Goal: Complete application form: Complete application form

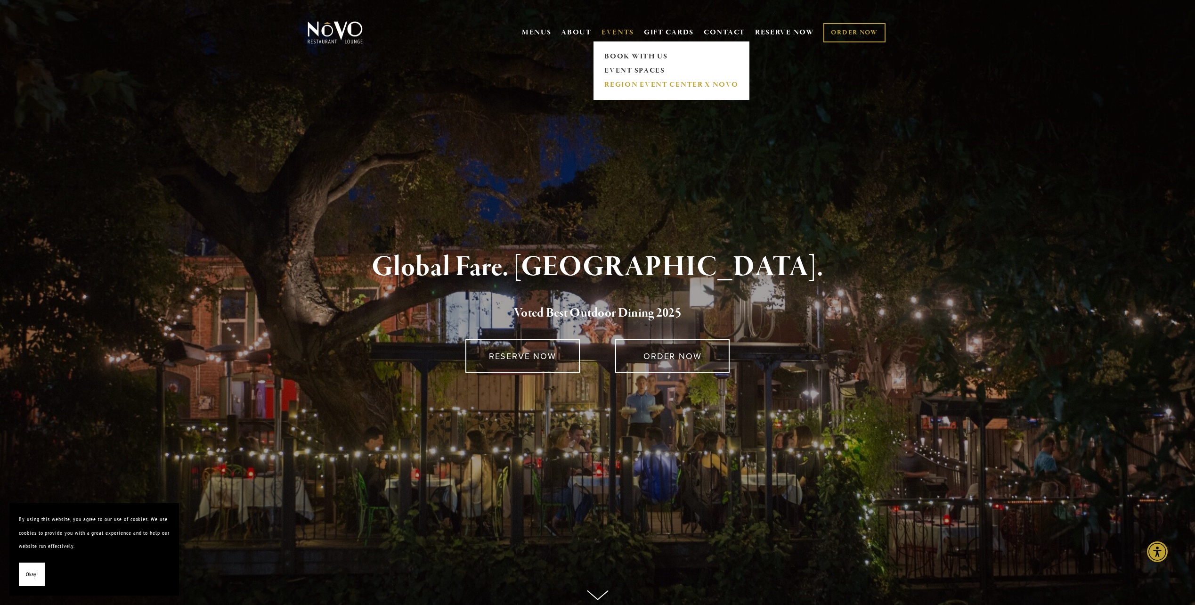
click at [644, 83] on link "REGION EVENT CENTER x NOVO" at bounding box center [672, 85] width 140 height 14
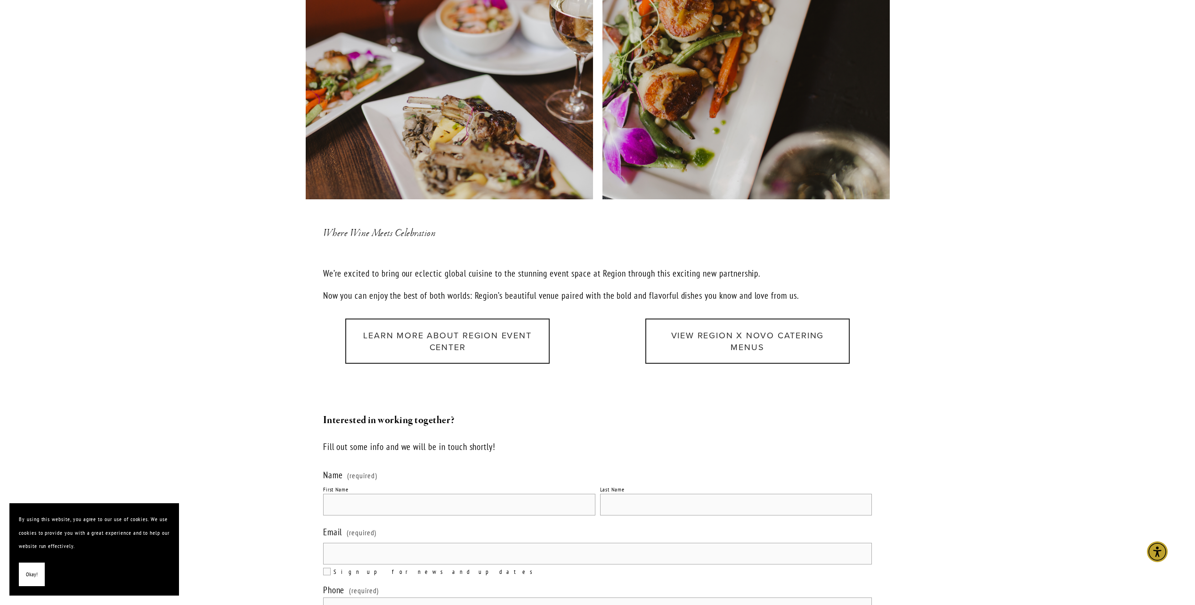
scroll to position [1084, 0]
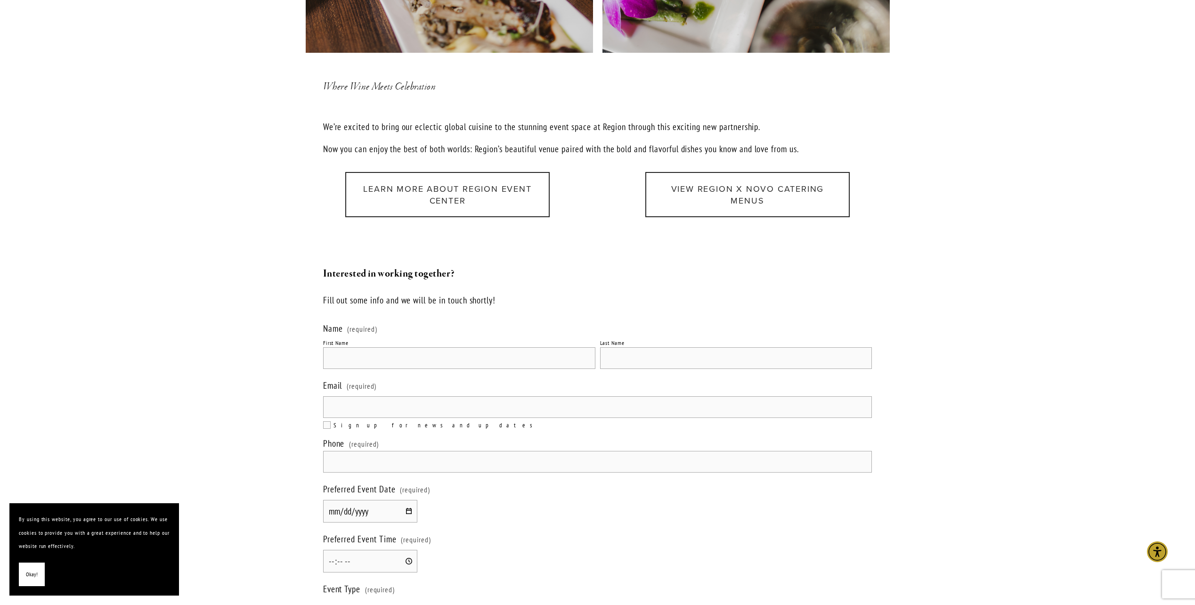
click at [349, 355] on input "First Name" at bounding box center [459, 358] width 272 height 22
type input "[PERSON_NAME]"
click at [632, 347] on input "Last Name" at bounding box center [736, 358] width 272 height 22
type input "[PERSON_NAME]"
click at [489, 379] on label "Email (required)" at bounding box center [597, 386] width 549 height 19
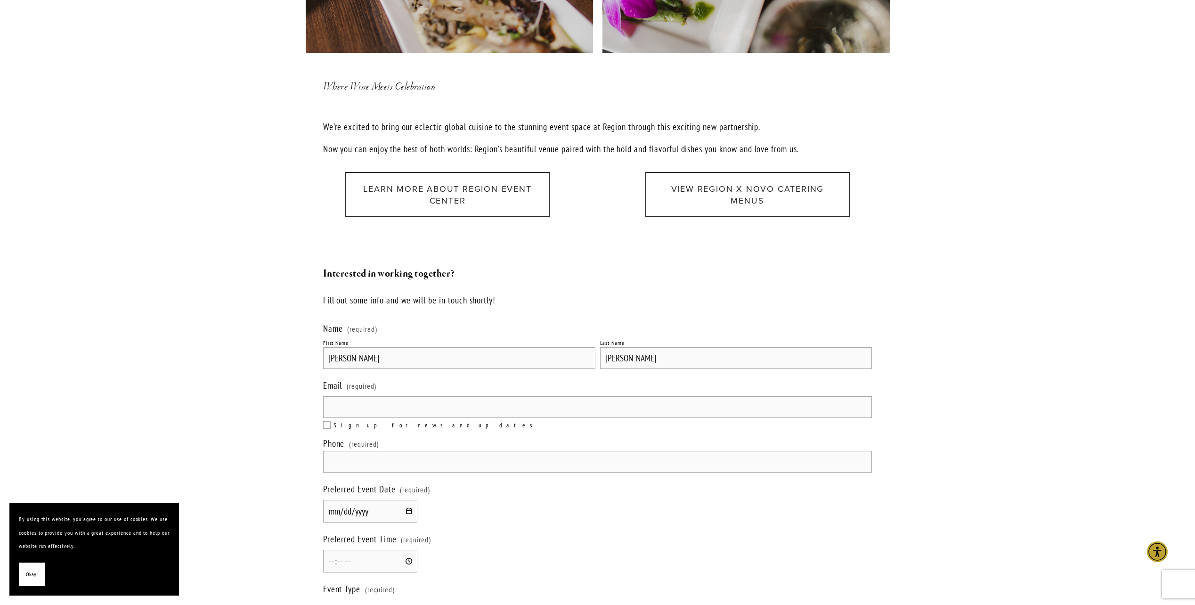
click at [489, 396] on input "Email (required)" at bounding box center [597, 407] width 549 height 22
type input "[PERSON_NAME][EMAIL_ADDRESS][DOMAIN_NAME]"
click at [396, 451] on input "text" at bounding box center [597, 462] width 549 height 22
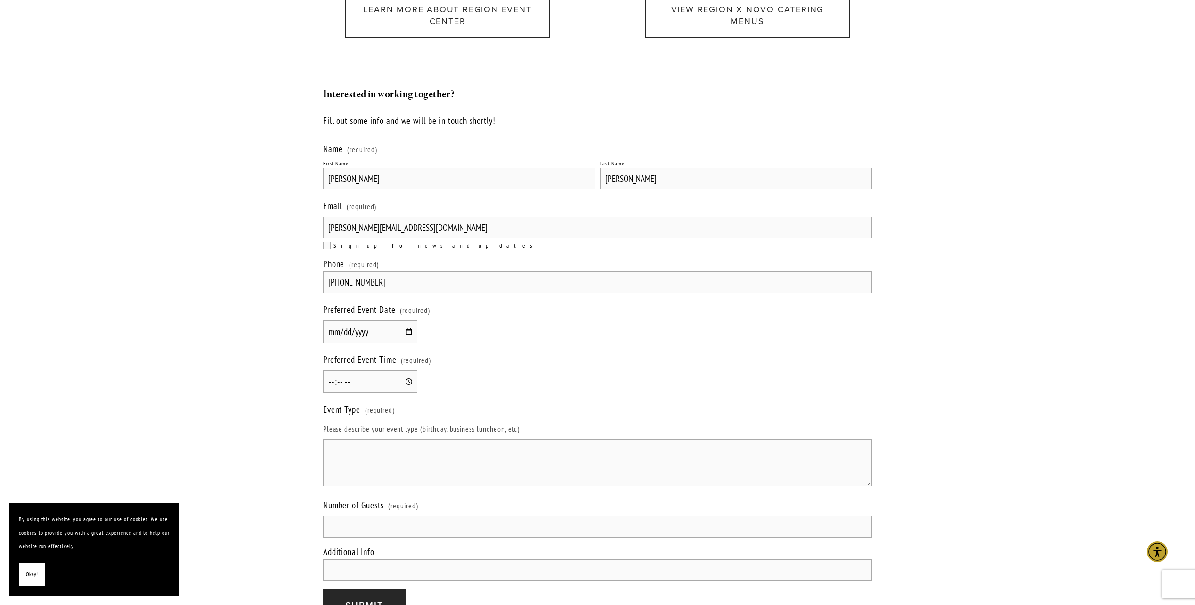
scroll to position [1272, 0]
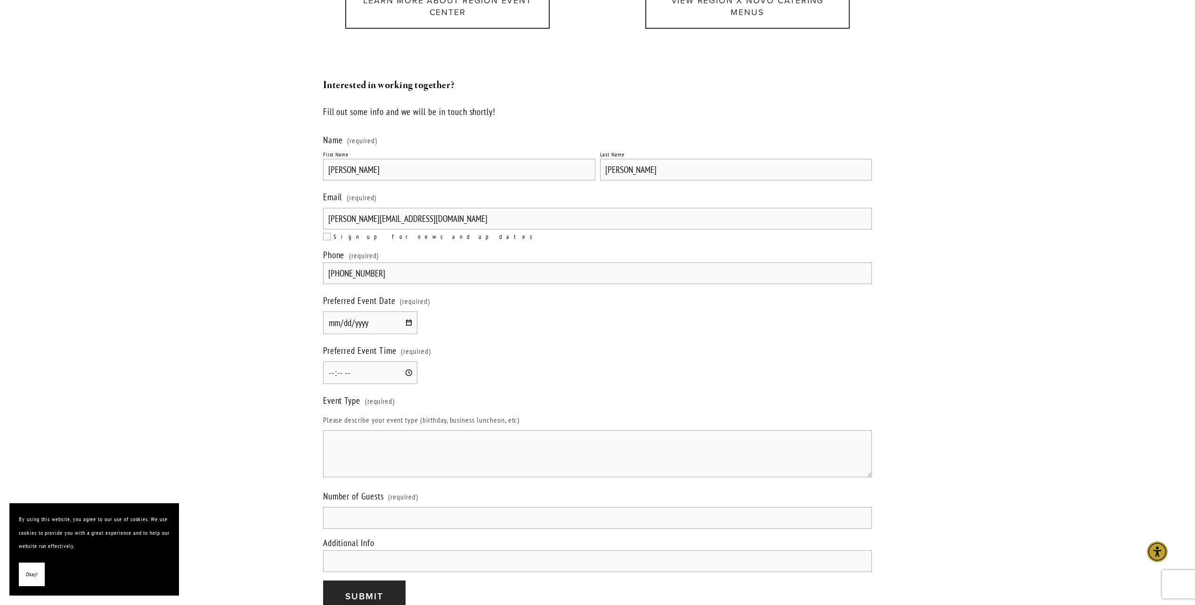
type input "[PHONE_NUMBER]"
click at [408, 311] on input "Preferred Event Date (required)" at bounding box center [370, 322] width 94 height 23
type input "[DATE]"
click at [342, 361] on input "Preferred Event Time (required)" at bounding box center [370, 372] width 94 height 23
type input "15:00"
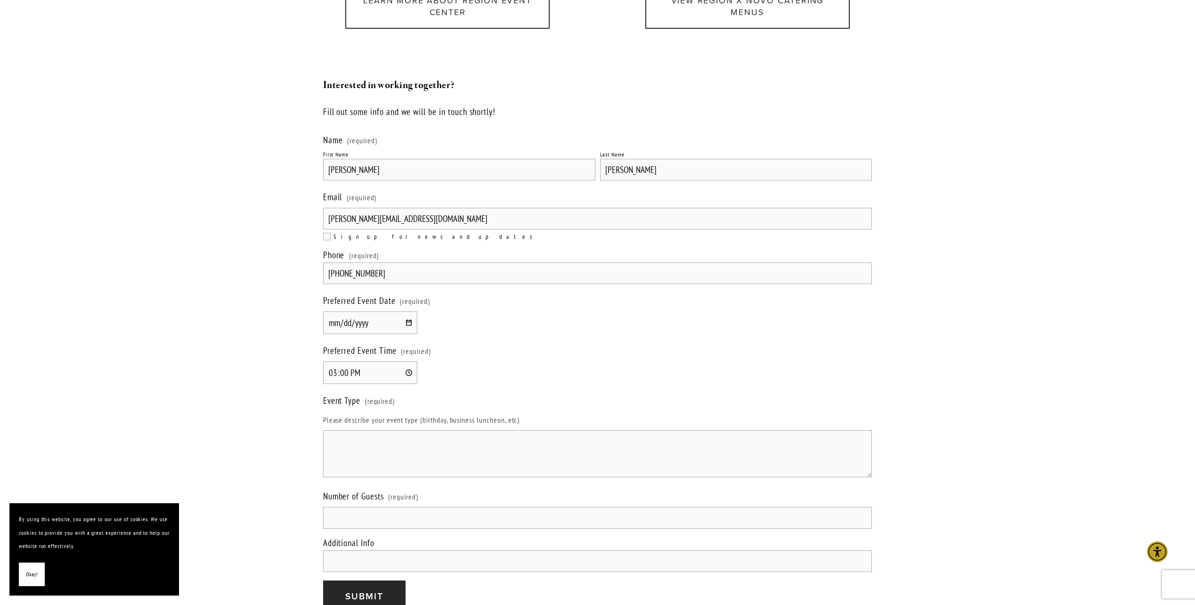
click at [352, 436] on textarea "Event Type (required)" at bounding box center [597, 453] width 549 height 47
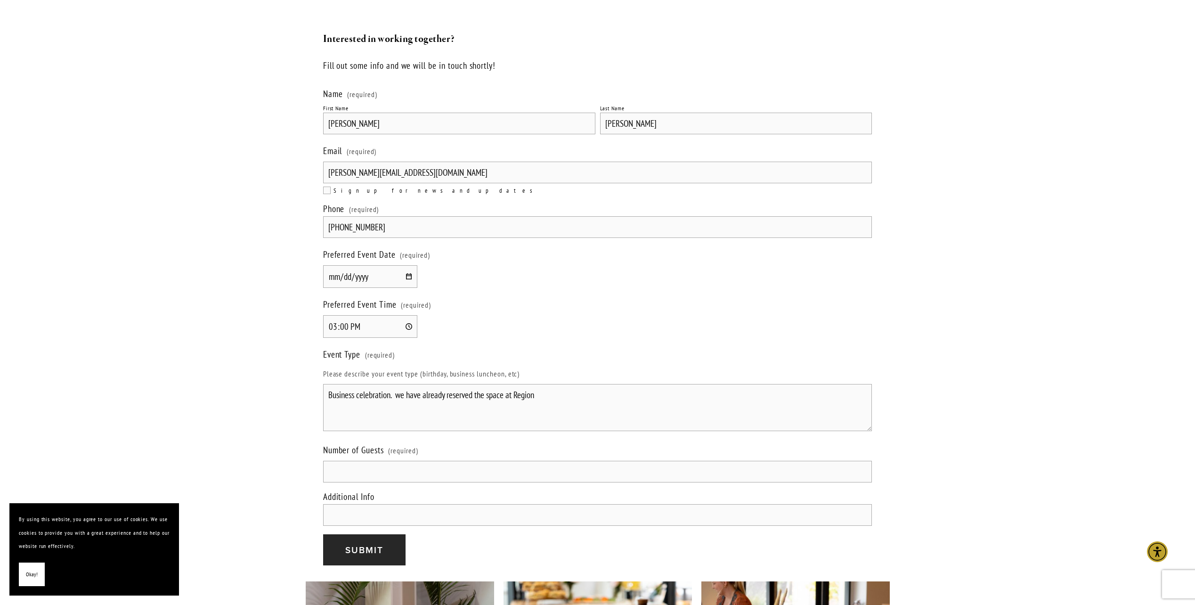
scroll to position [1319, 0]
type textarea "Business celebration. we have already reserved the space at [GEOGRAPHIC_DATA]. …"
click at [342, 460] on input "Number of Guests (required)" at bounding box center [597, 471] width 549 height 22
type input "35"
click at [343, 503] on input "Additional Info" at bounding box center [597, 514] width 549 height 22
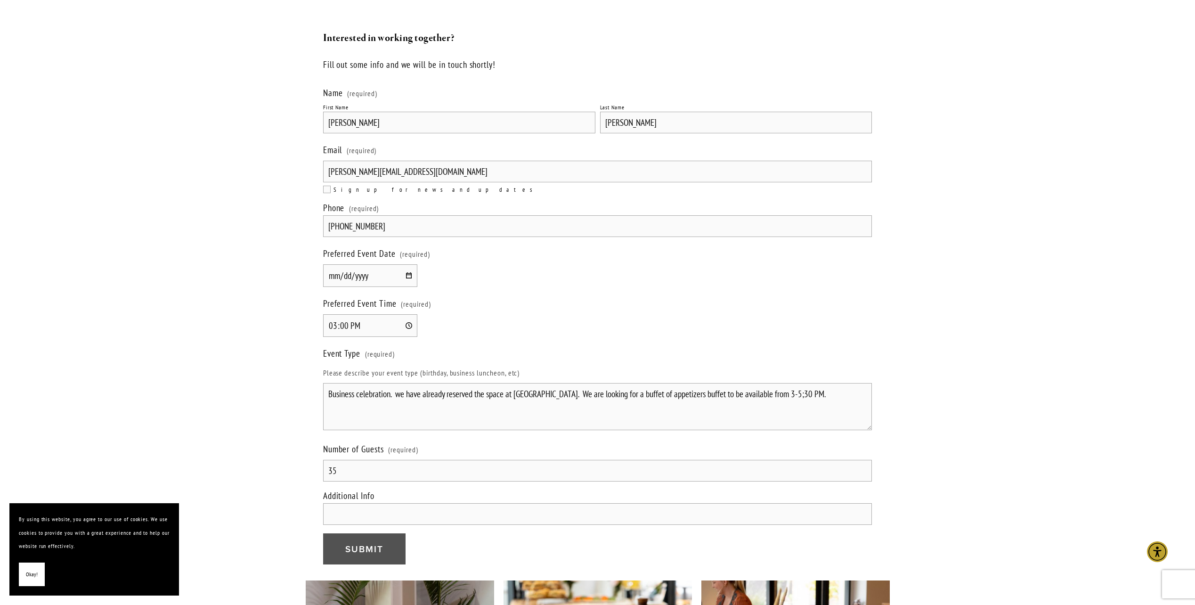
click at [371, 533] on button "Submit Submit" at bounding box center [364, 549] width 82 height 32
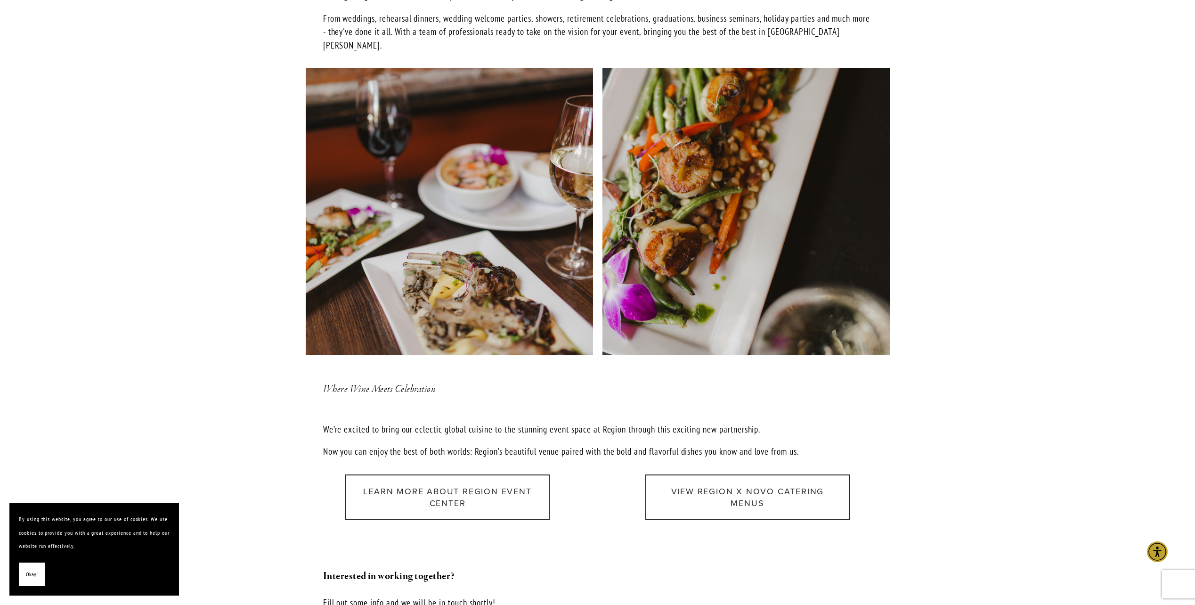
scroll to position [895, 0]
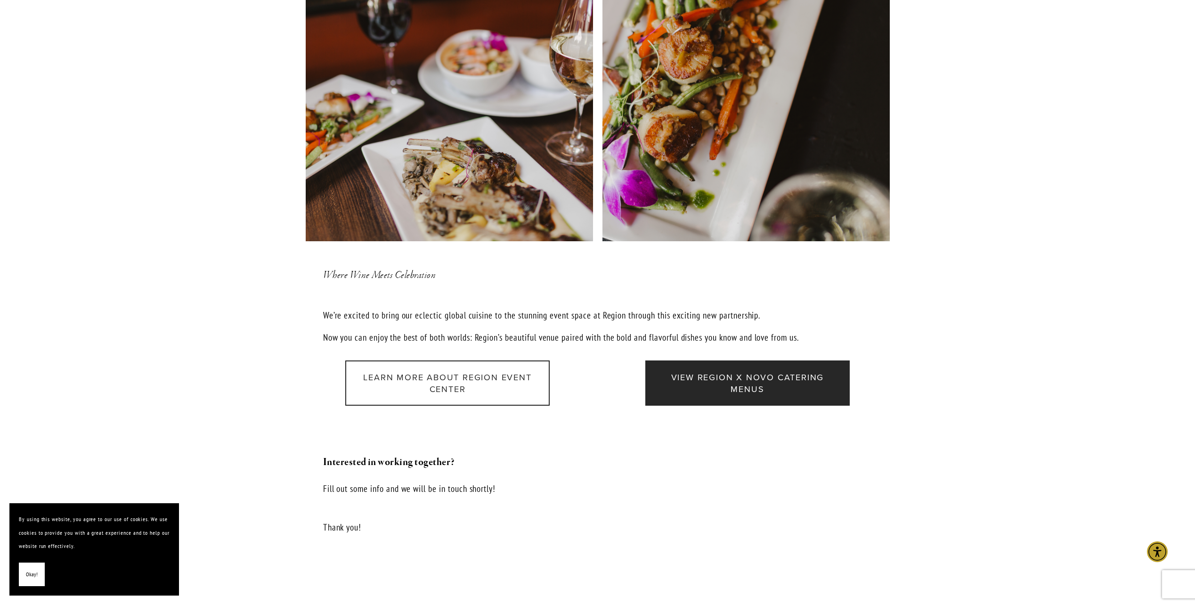
click at [673, 366] on link "View Region x Novo Catering Menus" at bounding box center [748, 382] width 205 height 45
